Goal: Check status: Check status

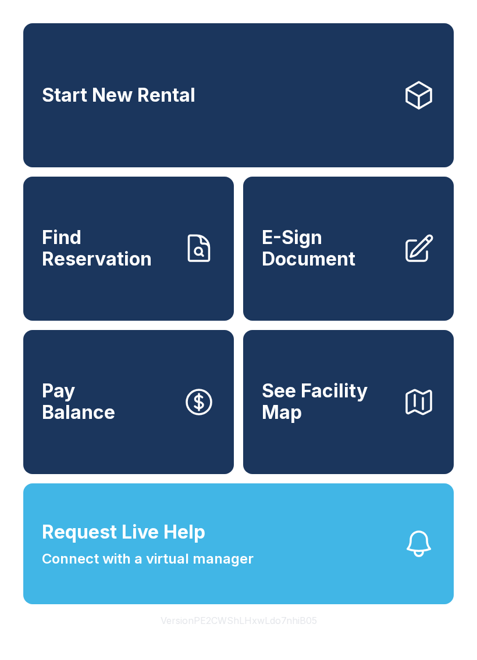
click at [83, 293] on link "Find Reservation" at bounding box center [128, 249] width 210 height 144
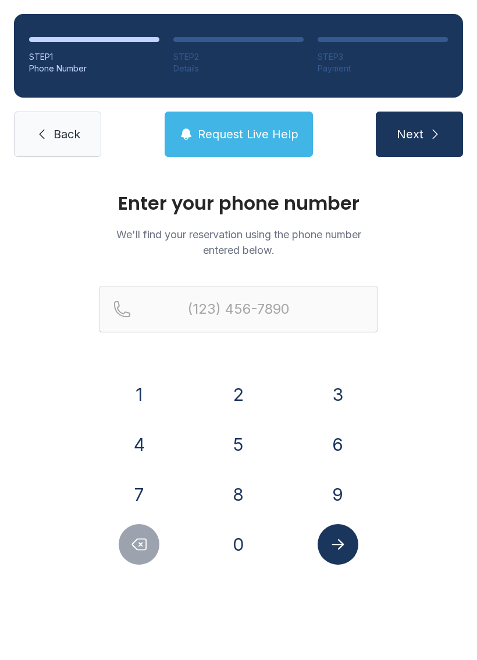
click at [327, 486] on button "9" at bounding box center [337, 494] width 41 height 41
click at [148, 399] on button "1" at bounding box center [139, 394] width 41 height 41
click at [241, 403] on button "2" at bounding box center [238, 394] width 41 height 41
click at [227, 443] on button "5" at bounding box center [238, 444] width 41 height 41
click at [237, 552] on button "0" at bounding box center [238, 544] width 41 height 41
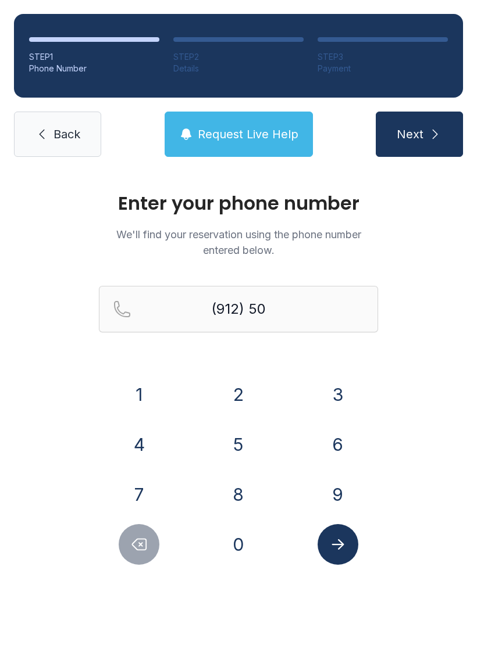
click at [231, 500] on button "8" at bounding box center [238, 494] width 41 height 41
click at [238, 442] on button "5" at bounding box center [238, 444] width 41 height 41
click at [234, 474] on button "8" at bounding box center [238, 494] width 41 height 41
click at [328, 499] on button "9" at bounding box center [337, 494] width 41 height 41
click at [130, 439] on button "4" at bounding box center [139, 444] width 41 height 41
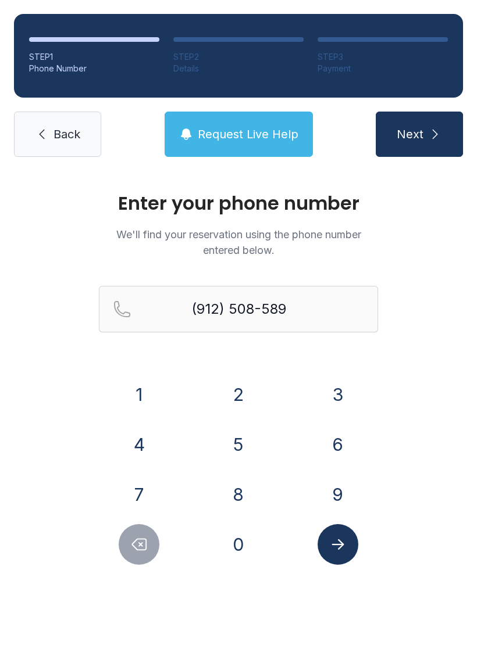
type input "[PHONE_NUMBER]"
click at [420, 134] on span "Next" at bounding box center [409, 134] width 27 height 16
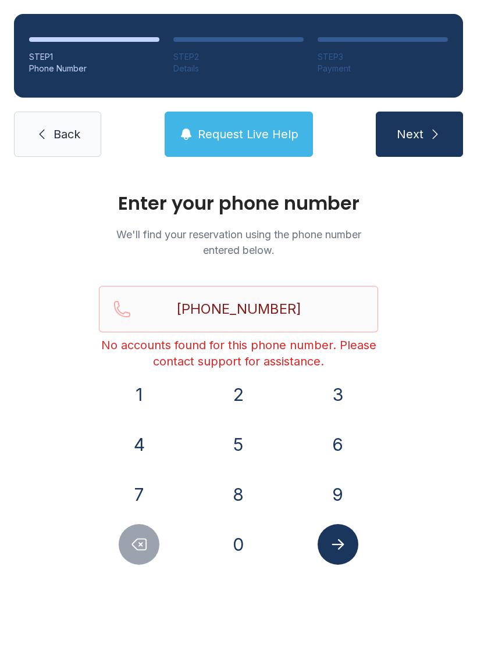
click at [217, 137] on span "Request Live Help" at bounding box center [248, 134] width 101 height 16
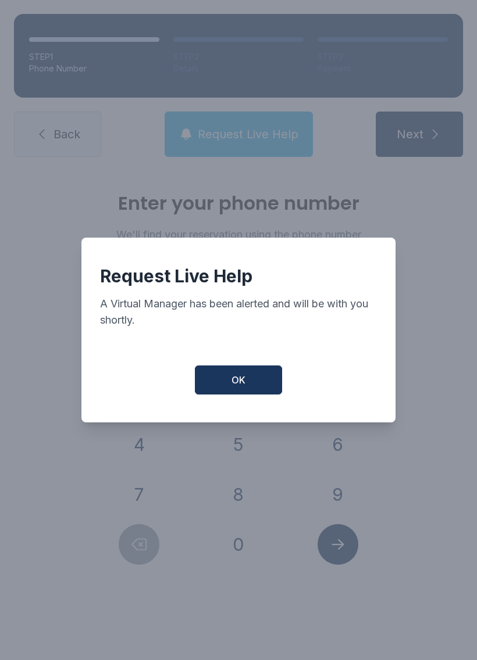
click at [203, 388] on button "OK" at bounding box center [238, 380] width 87 height 29
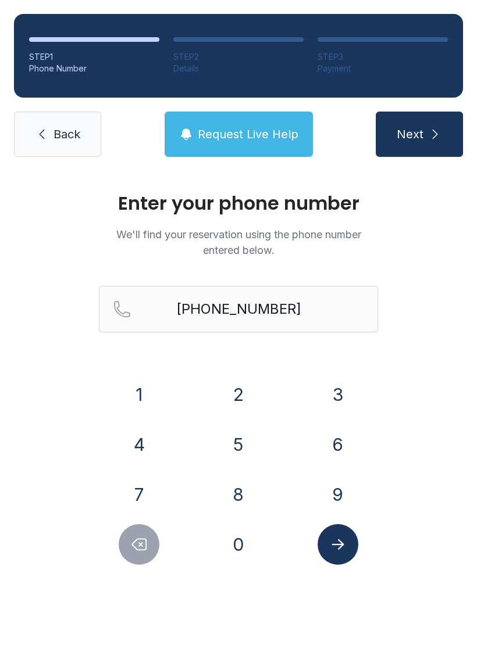
click at [28, 134] on link "Back" at bounding box center [57, 134] width 87 height 45
